Goal: Find specific page/section: Find specific page/section

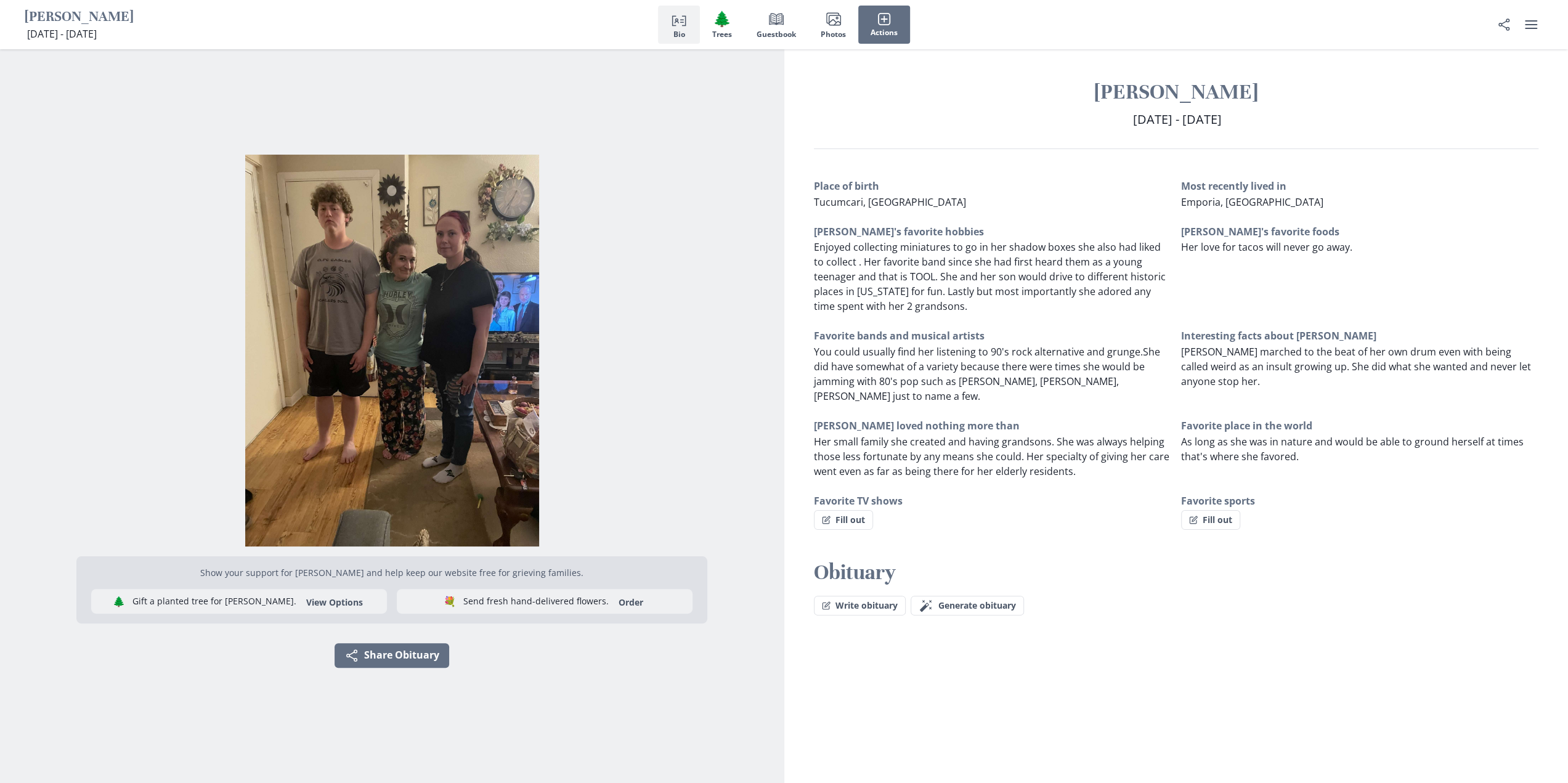
click at [647, 254] on img "Open photos full screen" at bounding box center [392, 351] width 765 height 392
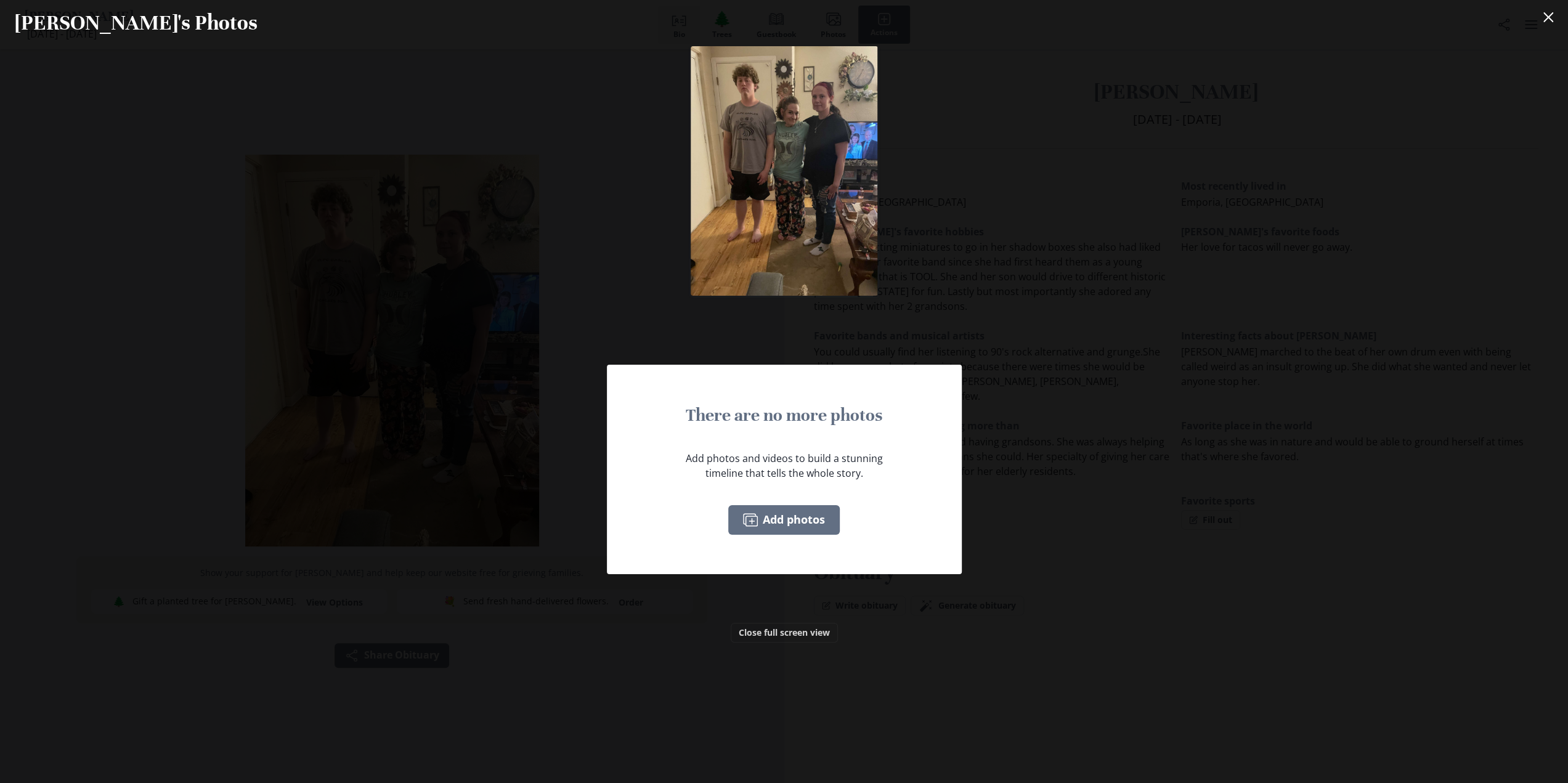
click at [1044, 623] on div "There are no more photos Add photos and videos to build a stunning timeline tha…" at bounding box center [784, 414] width 1568 height 737
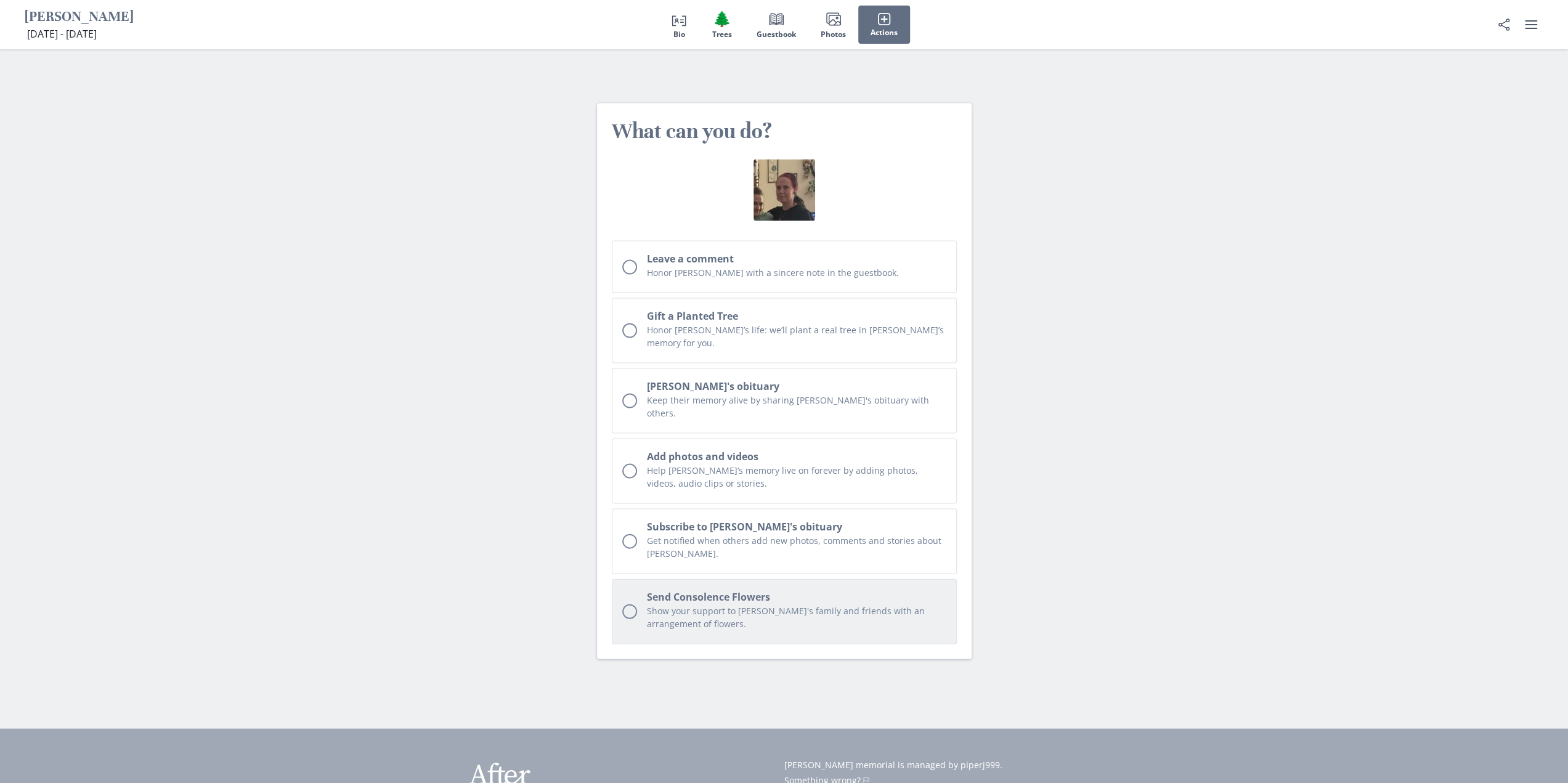
scroll to position [2482, 0]
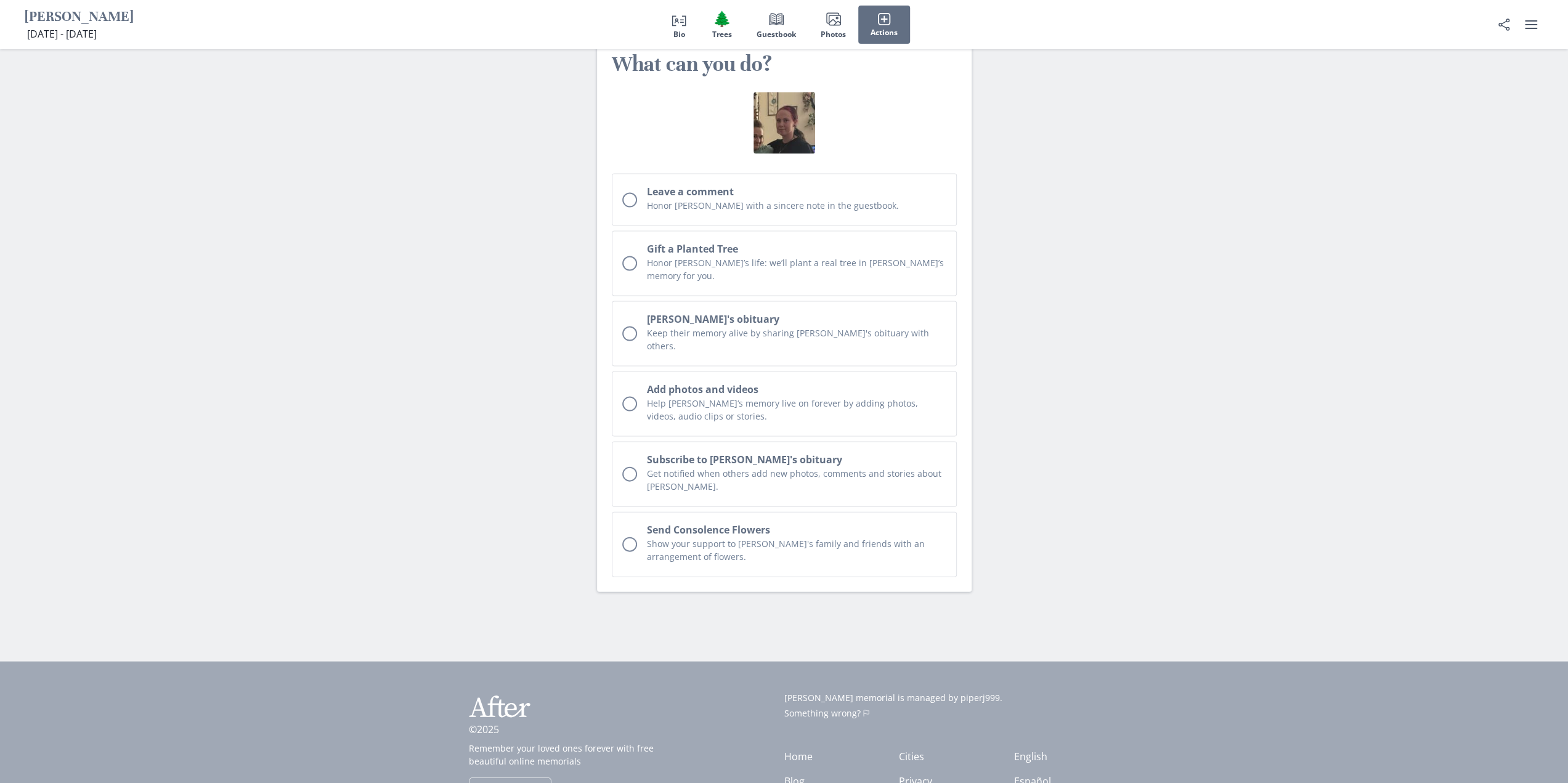
click at [514, 691] on icon "After" at bounding box center [499, 706] width 61 height 31
click at [798, 750] on link "Home" at bounding box center [798, 756] width 29 height 14
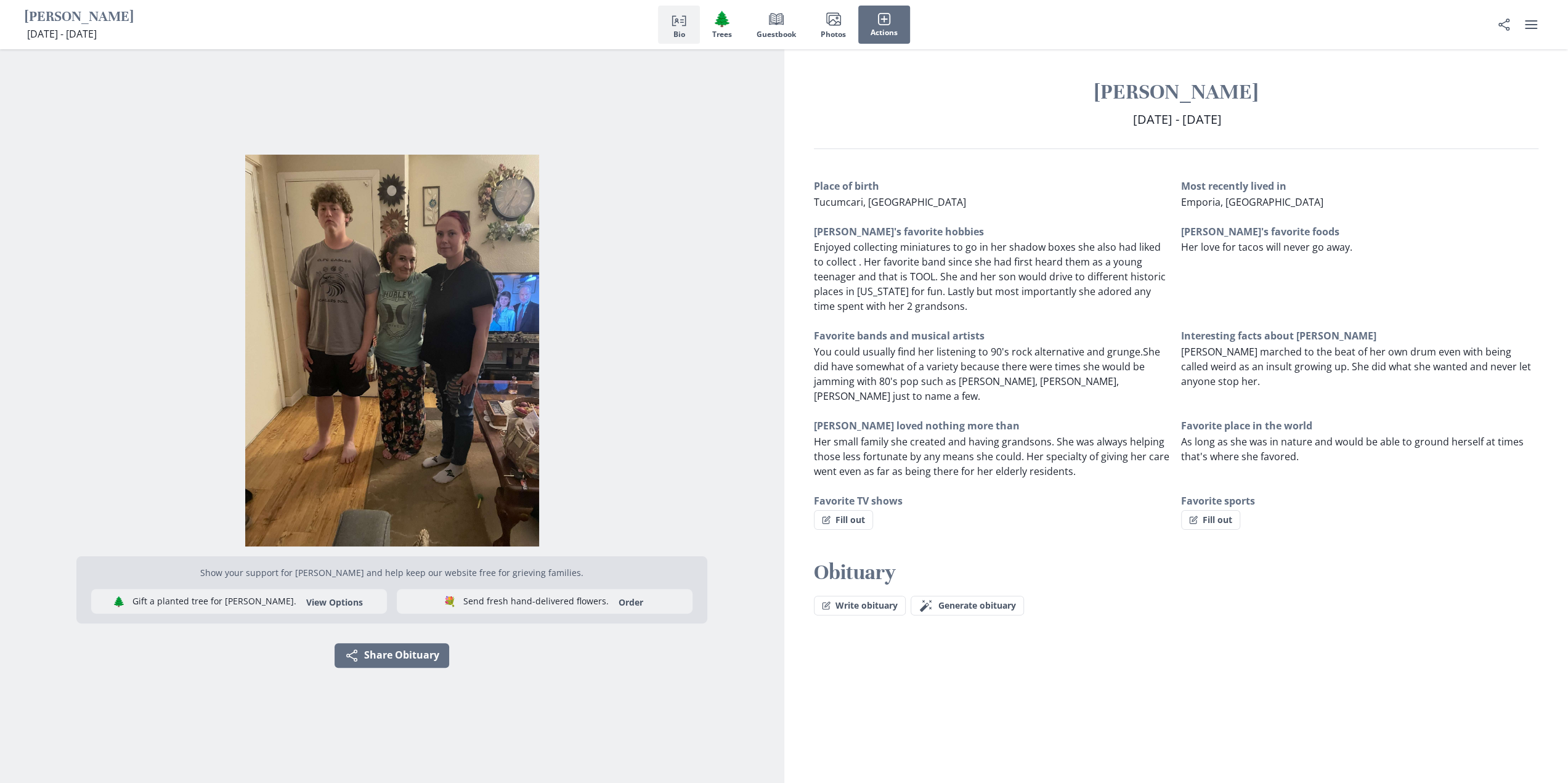
click at [432, 351] on img "Open photos full screen" at bounding box center [392, 351] width 765 height 392
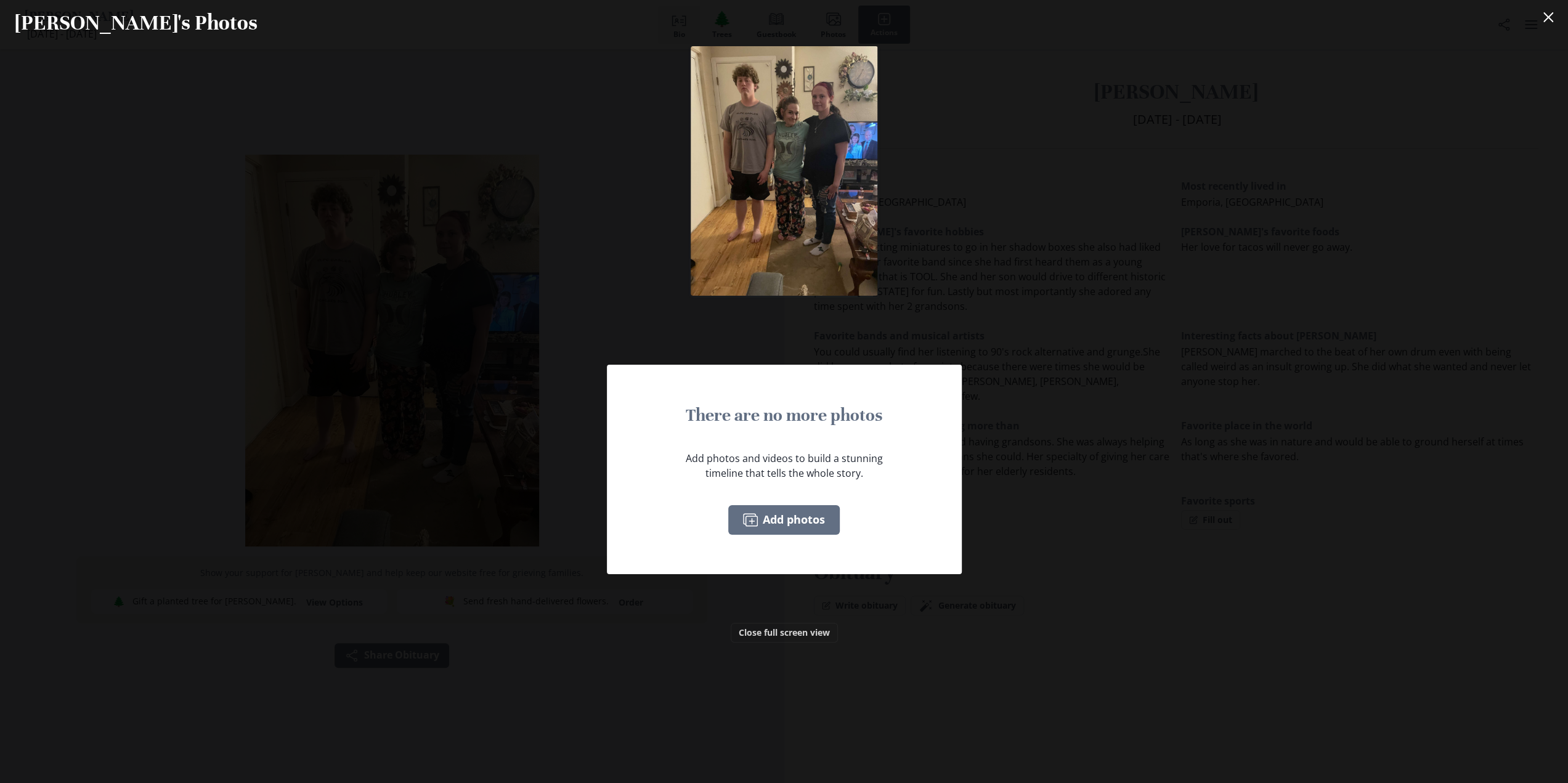
click at [1034, 280] on div "There are no more photos Add photos and videos to build a stunning timeline tha…" at bounding box center [784, 414] width 1568 height 737
